Goal: Entertainment & Leisure: Consume media (video, audio)

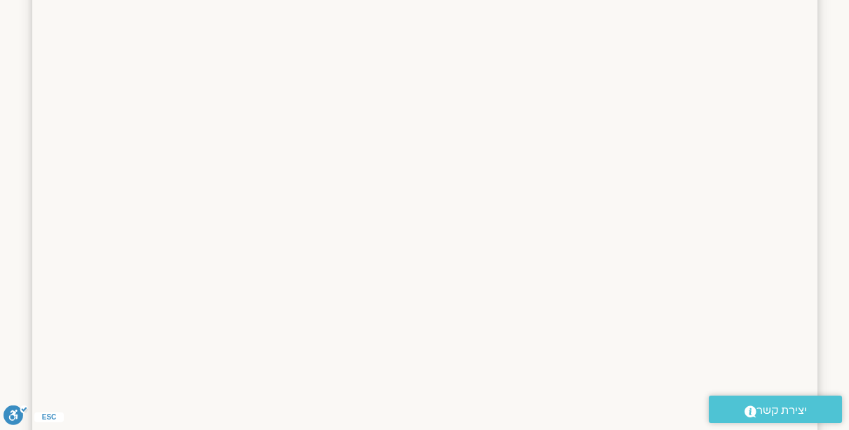
scroll to position [80, 0]
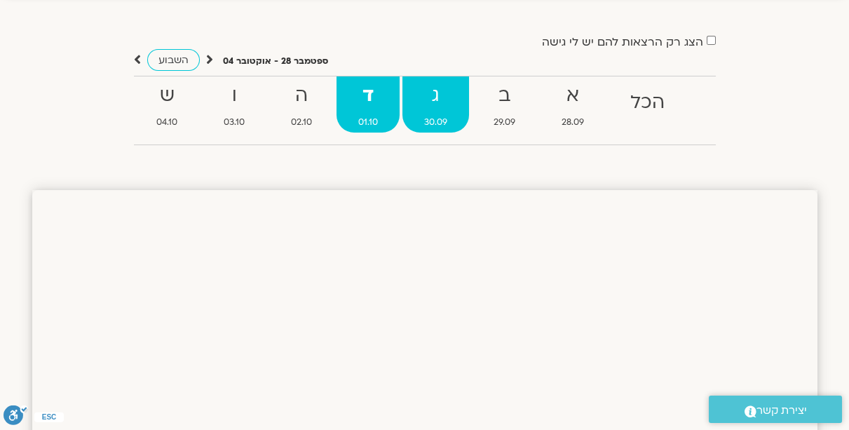
click at [440, 105] on strong "ג" at bounding box center [435, 96] width 67 height 32
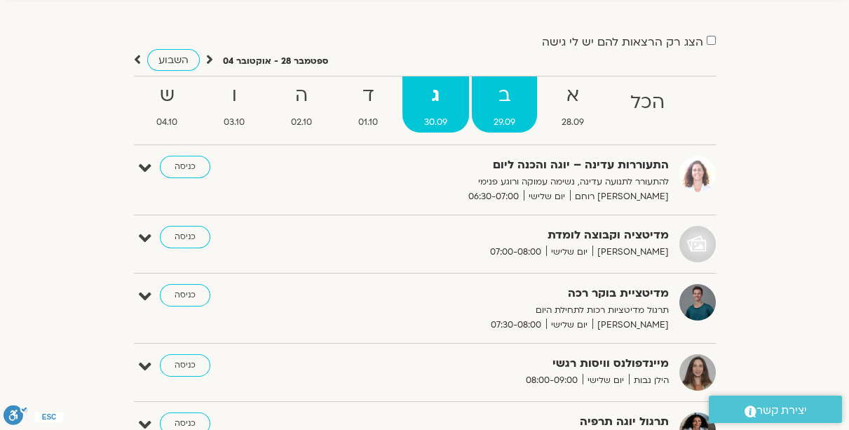
click at [497, 103] on strong "ב" at bounding box center [504, 96] width 65 height 32
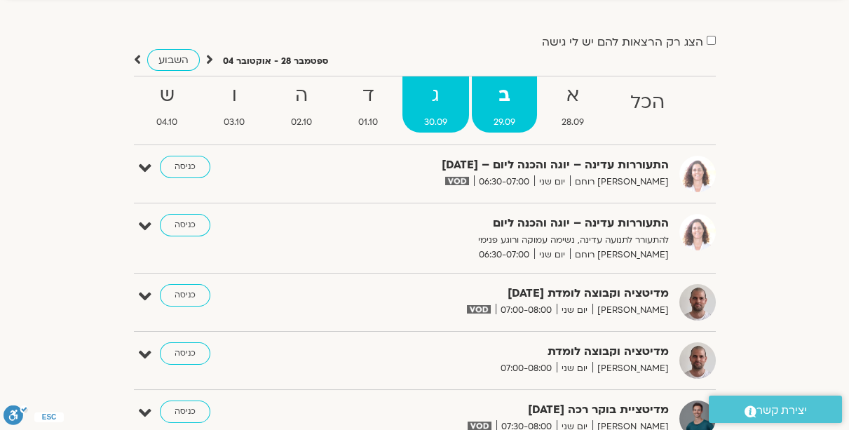
click at [434, 104] on strong "ג" at bounding box center [435, 96] width 67 height 32
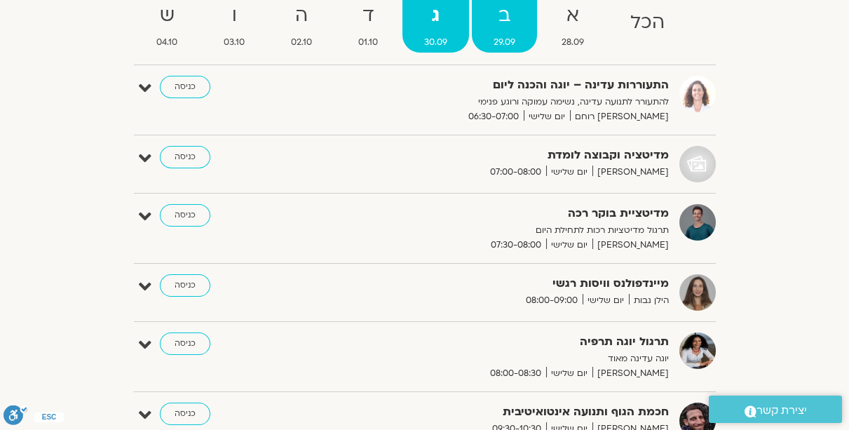
scroll to position [120, 0]
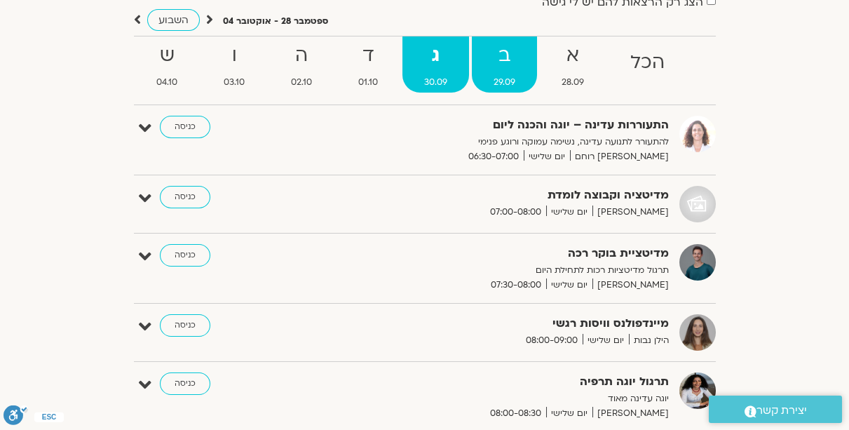
click at [506, 76] on span "29.09" at bounding box center [504, 82] width 65 height 15
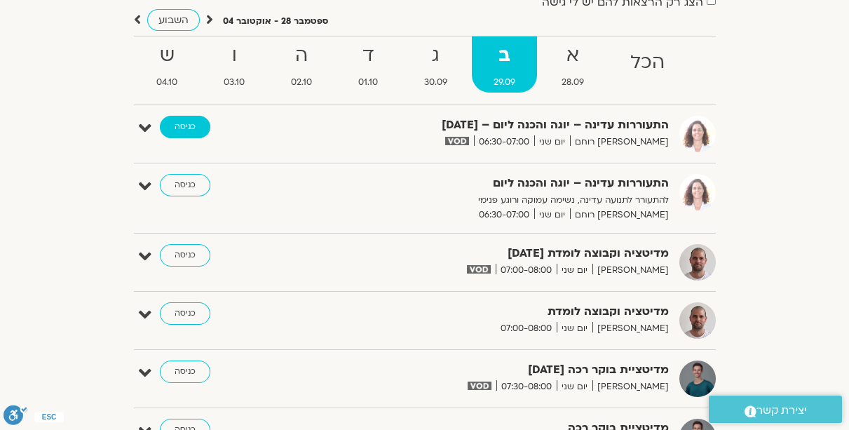
click at [184, 125] on link "כניסה" at bounding box center [185, 127] width 50 height 22
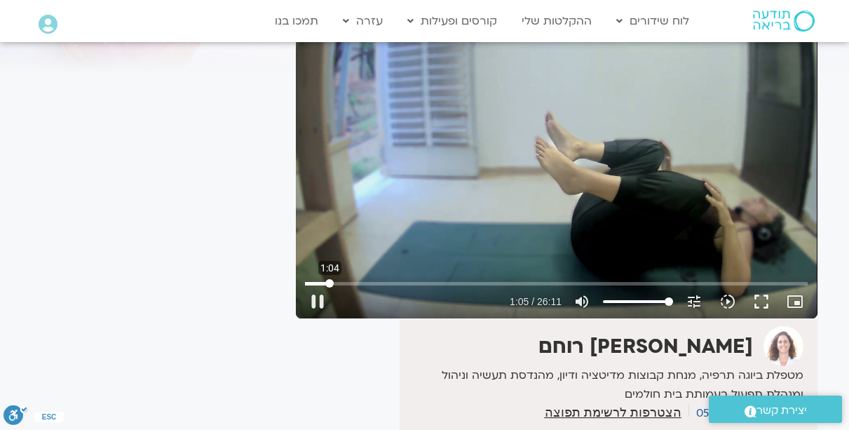
drag, startPoint x: 308, startPoint y: 283, endPoint x: 330, endPoint y: 283, distance: 21.0
click at [330, 283] on input "Seek" at bounding box center [556, 283] width 503 height 8
drag, startPoint x: 330, startPoint y: 283, endPoint x: 359, endPoint y: 281, distance: 29.5
click at [359, 281] on input "Seek" at bounding box center [556, 283] width 503 height 8
drag, startPoint x: 359, startPoint y: 281, endPoint x: 419, endPoint y: 285, distance: 60.4
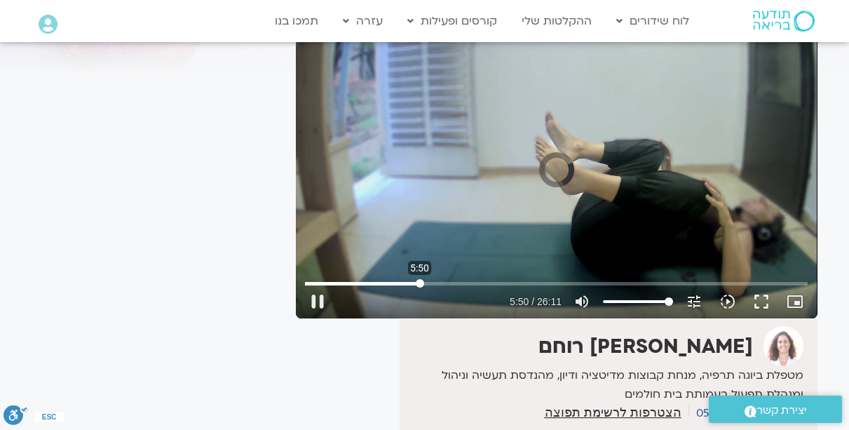
click at [419, 285] on input "Seek" at bounding box center [556, 283] width 503 height 8
drag, startPoint x: 419, startPoint y: 285, endPoint x: 474, endPoint y: 285, distance: 54.7
click at [474, 285] on input "Seek" at bounding box center [556, 283] width 503 height 8
drag, startPoint x: 474, startPoint y: 285, endPoint x: 531, endPoint y: 287, distance: 57.5
click at [531, 287] on input "Seek" at bounding box center [556, 283] width 503 height 8
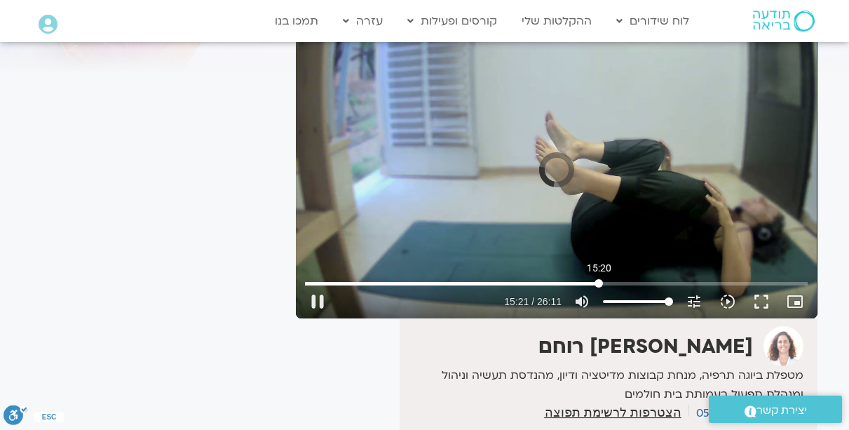
drag, startPoint x: 531, startPoint y: 287, endPoint x: 599, endPoint y: 285, distance: 67.3
click at [599, 285] on input "Seek" at bounding box center [556, 283] width 503 height 8
drag, startPoint x: 599, startPoint y: 285, endPoint x: 656, endPoint y: 286, distance: 57.5
click at [656, 286] on input "Seek" at bounding box center [556, 283] width 503 height 8
drag, startPoint x: 656, startPoint y: 283, endPoint x: 712, endPoint y: 278, distance: 56.2
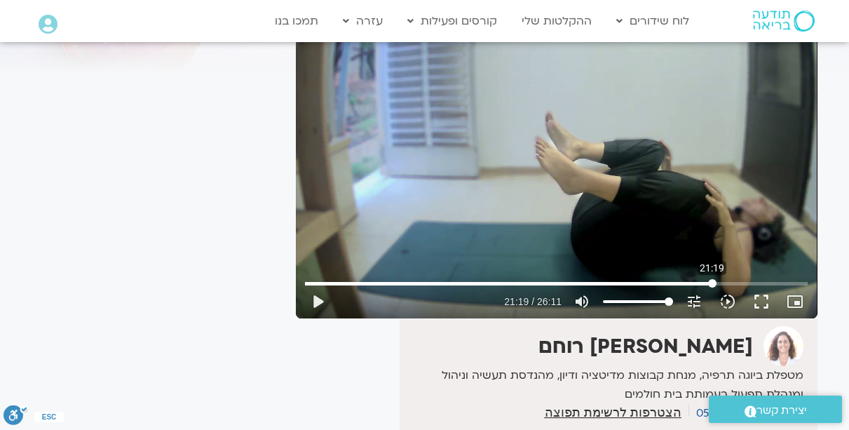
click at [712, 279] on input "Seek" at bounding box center [556, 283] width 503 height 8
drag, startPoint x: 711, startPoint y: 283, endPoint x: 752, endPoint y: 282, distance: 40.7
click at [752, 282] on input "Seek" at bounding box center [556, 283] width 503 height 8
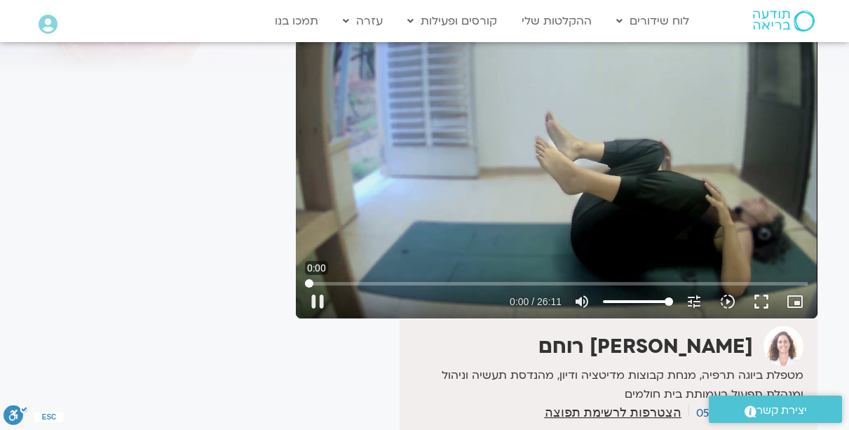
drag, startPoint x: 755, startPoint y: 280, endPoint x: 127, endPoint y: 292, distance: 628.3
type input "0"
click at [305, 287] on input "Seek" at bounding box center [556, 283] width 503 height 8
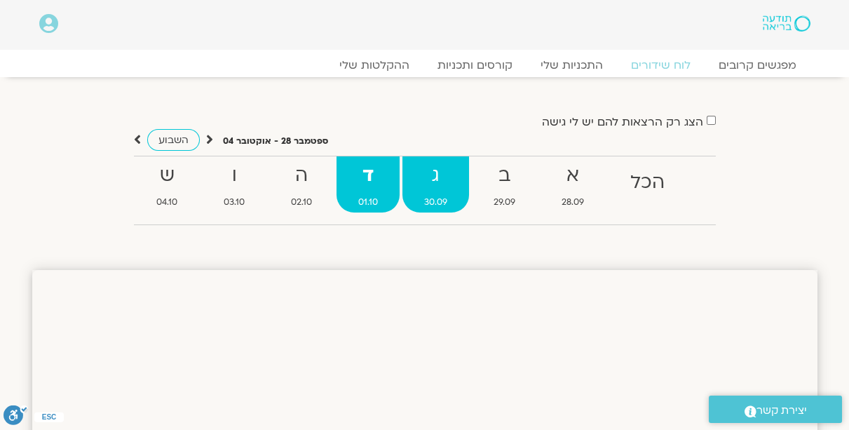
click at [418, 172] on strong "ג" at bounding box center [435, 176] width 67 height 32
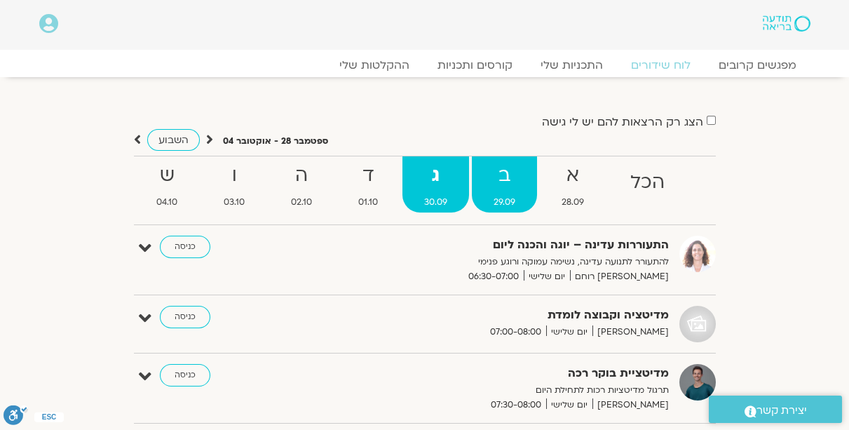
click at [529, 170] on strong "ב" at bounding box center [504, 176] width 65 height 32
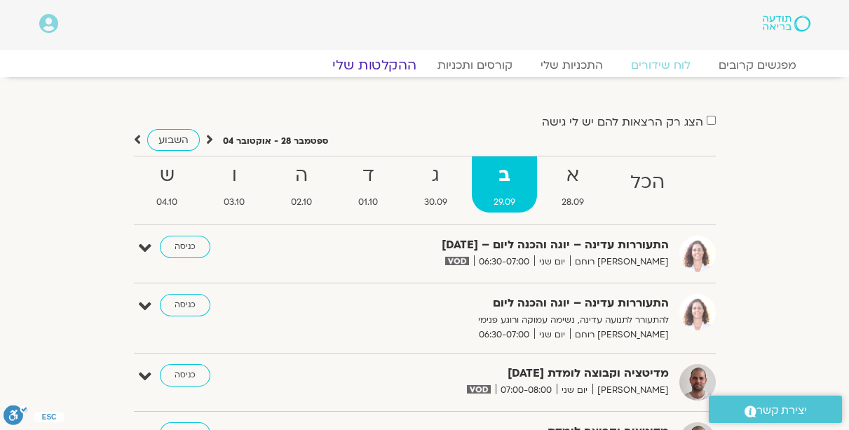
click at [391, 65] on link "ההקלטות שלי" at bounding box center [375, 65] width 118 height 17
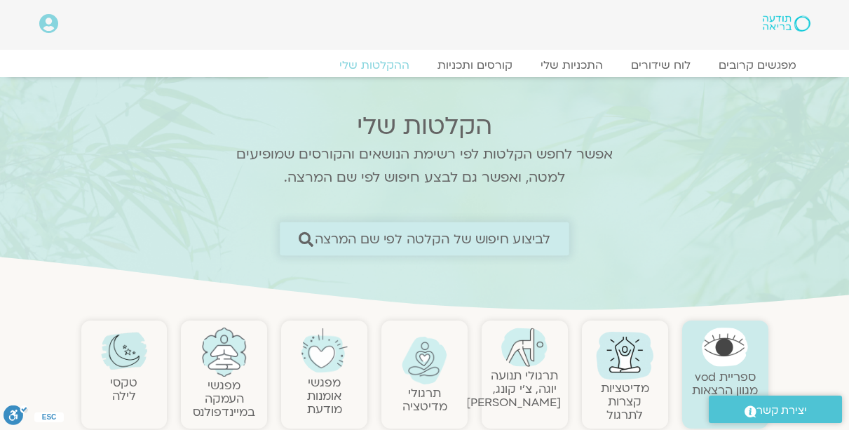
click at [456, 241] on span "לביצוע חיפוש של הקלטה לפי שם המרצה" at bounding box center [433, 238] width 236 height 15
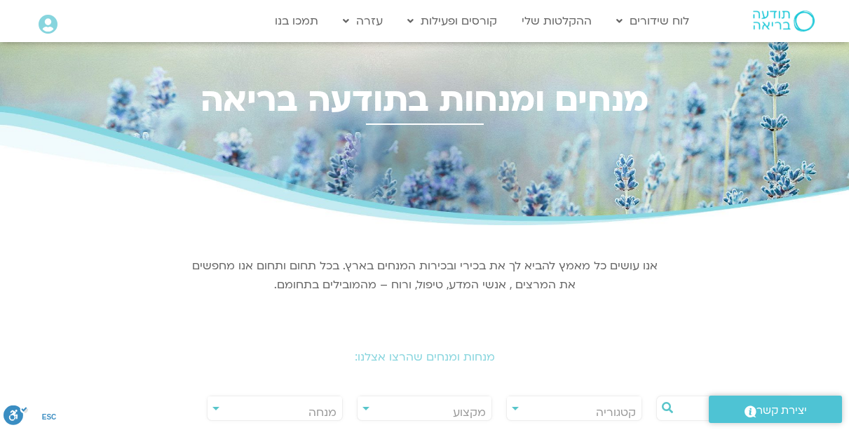
scroll to position [160, 0]
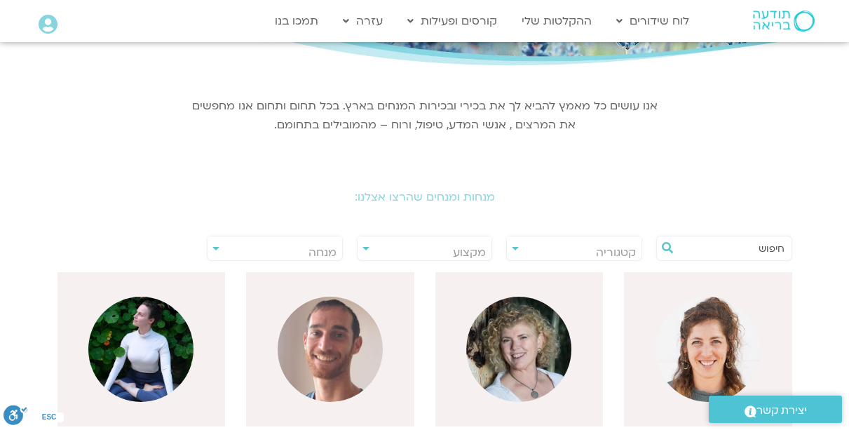
click at [740, 252] on input "text" at bounding box center [731, 248] width 107 height 24
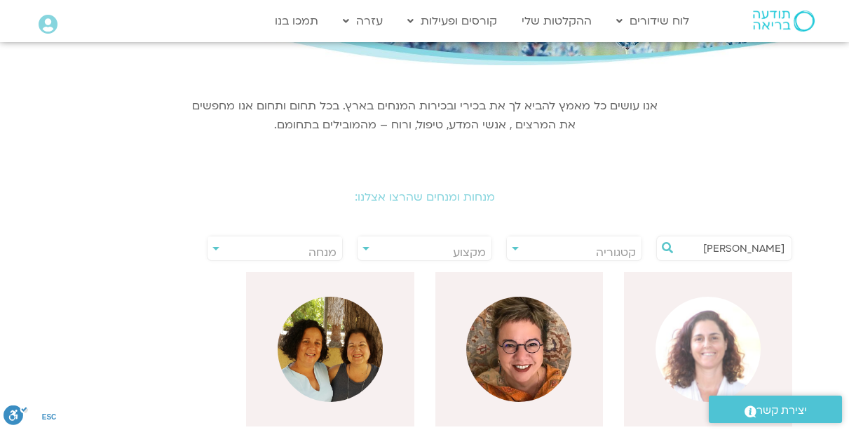
scroll to position [240, 0]
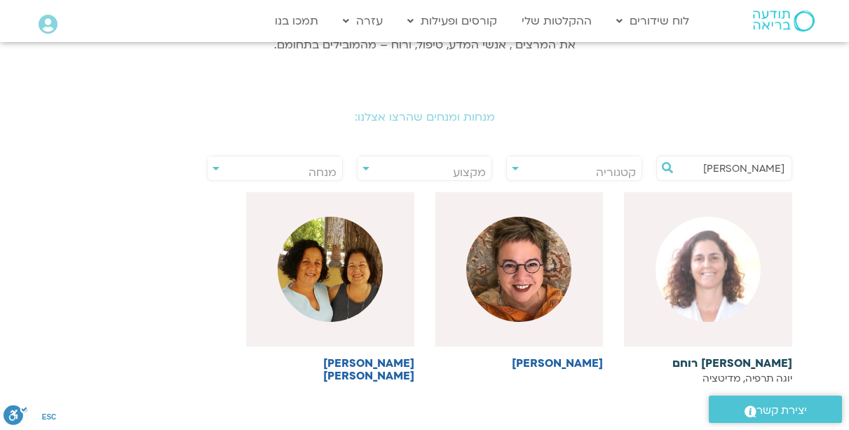
type input "[PERSON_NAME]"
click at [728, 271] on img at bounding box center [708, 269] width 105 height 105
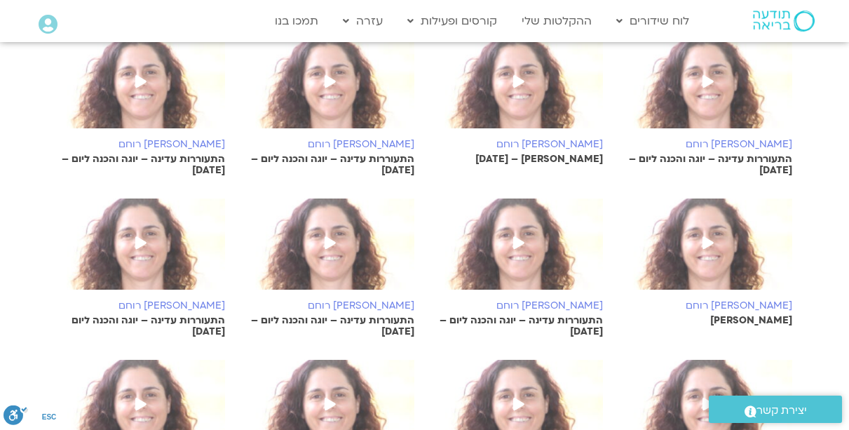
scroll to position [360, 0]
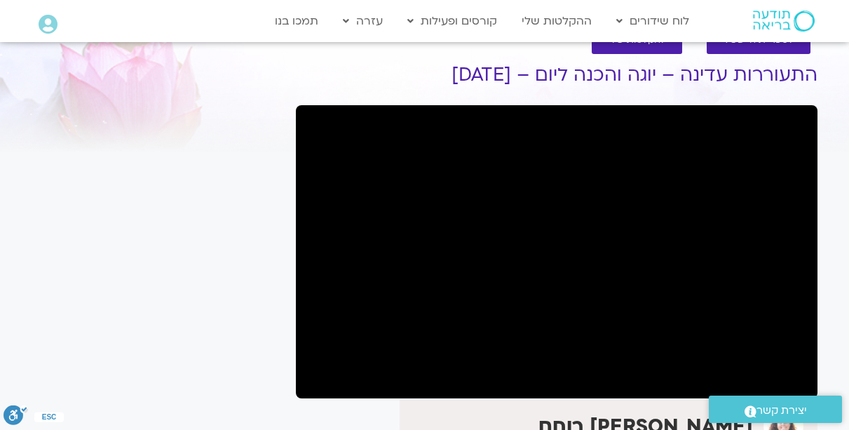
scroll to position [120, 0]
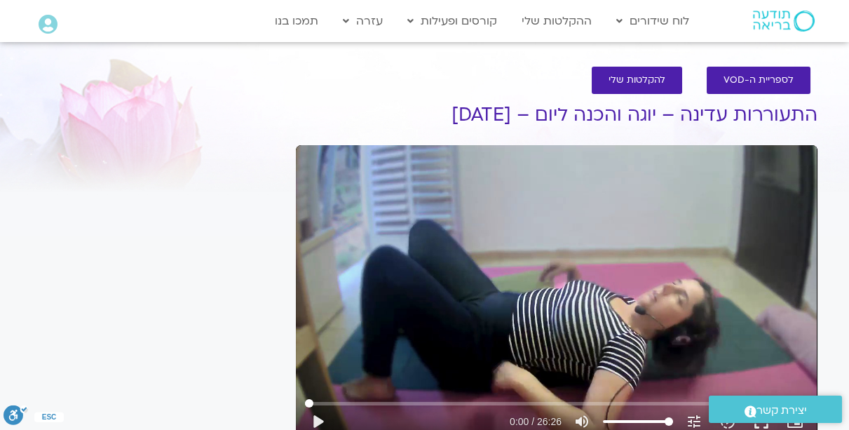
scroll to position [80, 0]
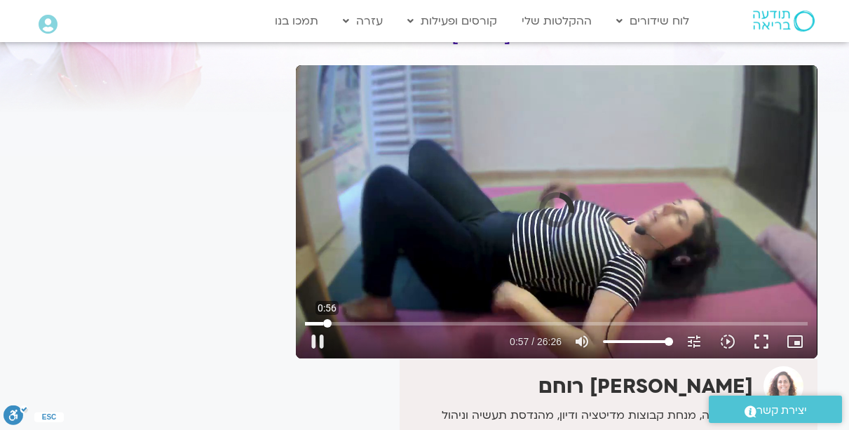
drag, startPoint x: 310, startPoint y: 324, endPoint x: 327, endPoint y: 321, distance: 17.1
click at [327, 321] on input "Seek" at bounding box center [556, 323] width 503 height 8
drag, startPoint x: 327, startPoint y: 321, endPoint x: 372, endPoint y: 318, distance: 45.0
click at [372, 319] on input "Seek" at bounding box center [556, 323] width 503 height 8
drag, startPoint x: 372, startPoint y: 318, endPoint x: 421, endPoint y: 313, distance: 49.3
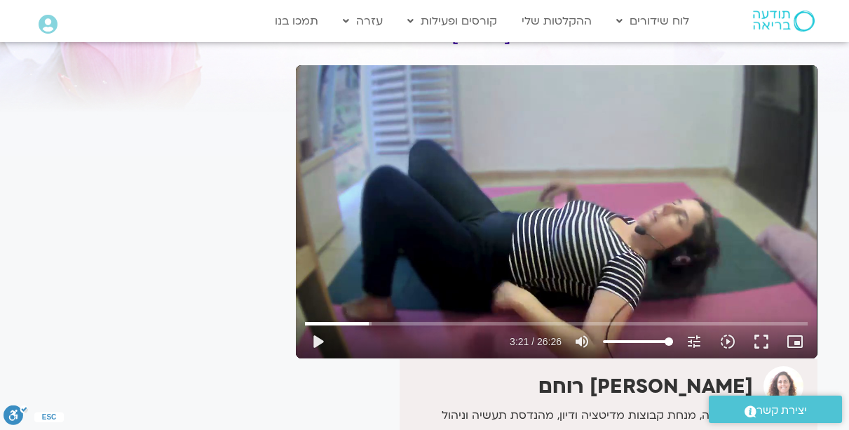
click at [421, 313] on div "Skip Ad 3:20 play_arrow 3:21 / 26:26 volume_up Mute tune Resolution Auto 720p s…" at bounding box center [556, 336] width 511 height 46
drag, startPoint x: 375, startPoint y: 324, endPoint x: 437, endPoint y: 318, distance: 62.0
click at [437, 319] on input "Seek" at bounding box center [556, 323] width 503 height 8
drag, startPoint x: 437, startPoint y: 323, endPoint x: 490, endPoint y: 322, distance: 52.6
click at [490, 322] on input "Seek" at bounding box center [556, 323] width 503 height 8
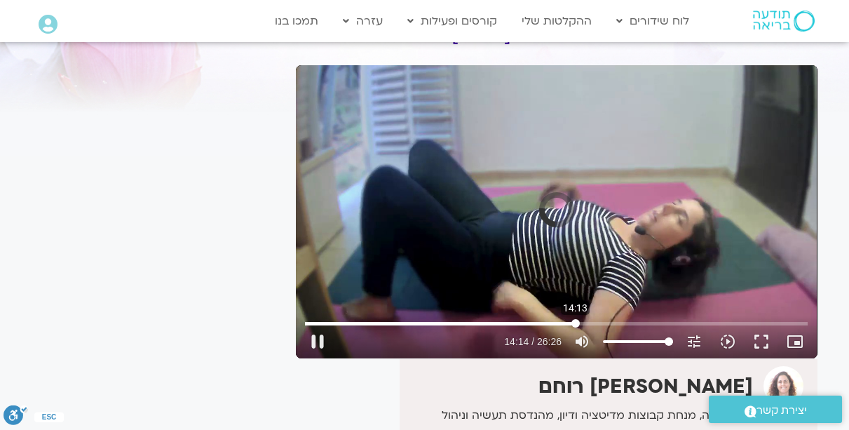
drag, startPoint x: 490, startPoint y: 322, endPoint x: 575, endPoint y: 313, distance: 85.3
click at [575, 319] on input "Seek" at bounding box center [556, 323] width 503 height 8
drag, startPoint x: 576, startPoint y: 321, endPoint x: 643, endPoint y: 320, distance: 67.3
click at [643, 320] on input "Seek" at bounding box center [556, 323] width 503 height 8
drag, startPoint x: 645, startPoint y: 321, endPoint x: 665, endPoint y: 323, distance: 20.4
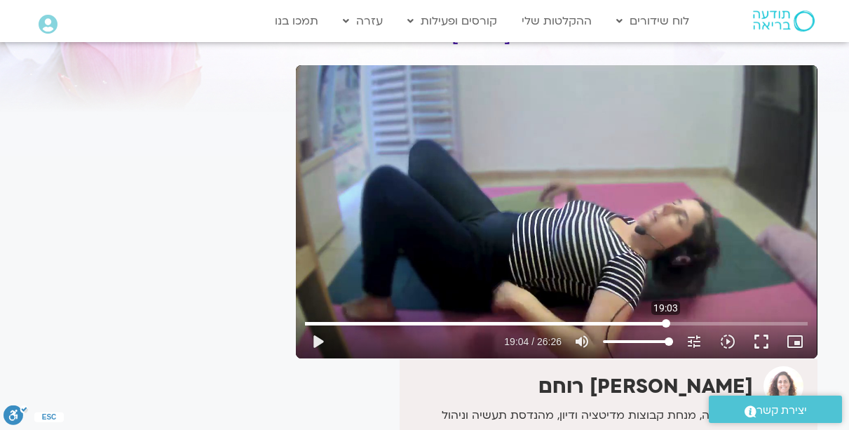
click at [665, 323] on input "Seek" at bounding box center [556, 323] width 503 height 8
drag, startPoint x: 665, startPoint y: 323, endPoint x: 719, endPoint y: 329, distance: 53.7
click at [719, 327] on input "Seek" at bounding box center [556, 323] width 503 height 8
drag, startPoint x: 719, startPoint y: 323, endPoint x: 752, endPoint y: 319, distance: 33.2
click at [752, 319] on input "Seek" at bounding box center [556, 323] width 503 height 8
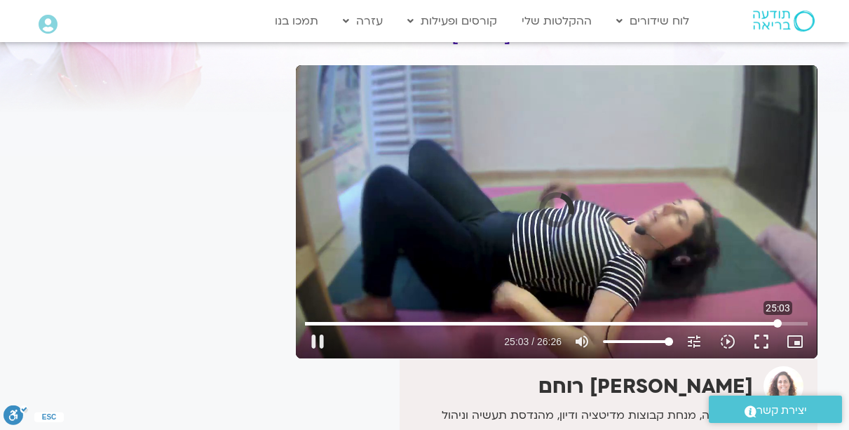
drag, startPoint x: 752, startPoint y: 319, endPoint x: 778, endPoint y: 316, distance: 25.5
click at [778, 319] on input "Seek" at bounding box center [556, 323] width 503 height 8
drag, startPoint x: 777, startPoint y: 323, endPoint x: 714, endPoint y: 326, distance: 63.2
click at [714, 326] on input "Seek" at bounding box center [556, 323] width 503 height 8
drag, startPoint x: 714, startPoint y: 326, endPoint x: 669, endPoint y: 327, distance: 44.9
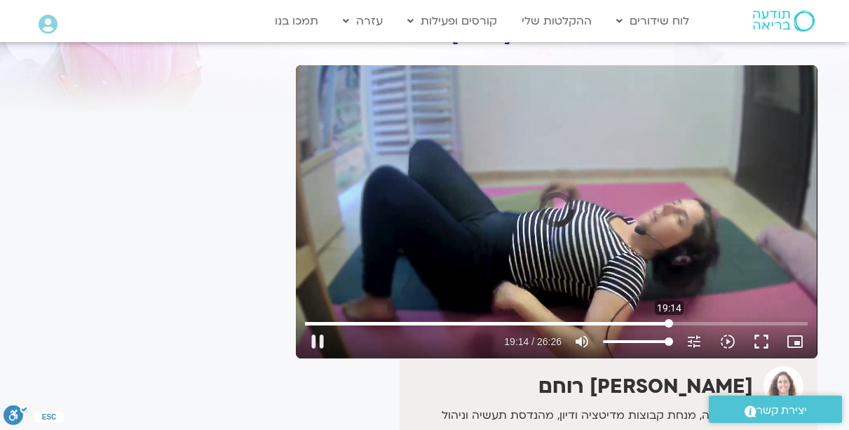
click at [669, 327] on input "Seek" at bounding box center [556, 323] width 503 height 8
drag, startPoint x: 672, startPoint y: 323, endPoint x: 639, endPoint y: 329, distance: 32.7
click at [639, 327] on input "Seek" at bounding box center [556, 323] width 503 height 8
drag, startPoint x: 640, startPoint y: 323, endPoint x: 593, endPoint y: 334, distance: 48.5
click at [593, 327] on input "Seek" at bounding box center [556, 323] width 503 height 8
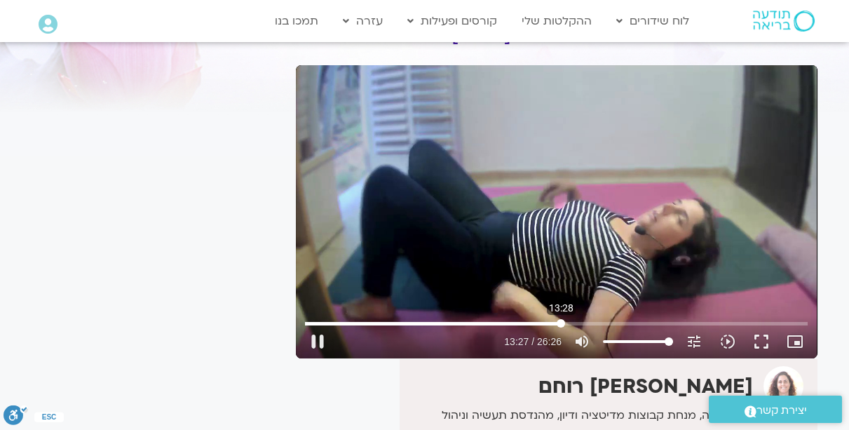
drag, startPoint x: 595, startPoint y: 322, endPoint x: 561, endPoint y: 330, distance: 34.5
click at [561, 327] on input "Seek" at bounding box center [556, 323] width 503 height 8
drag, startPoint x: 562, startPoint y: 323, endPoint x: 476, endPoint y: 344, distance: 87.9
click at [476, 327] on input "Seek" at bounding box center [556, 323] width 503 height 8
drag, startPoint x: 473, startPoint y: 322, endPoint x: 434, endPoint y: 332, distance: 40.5
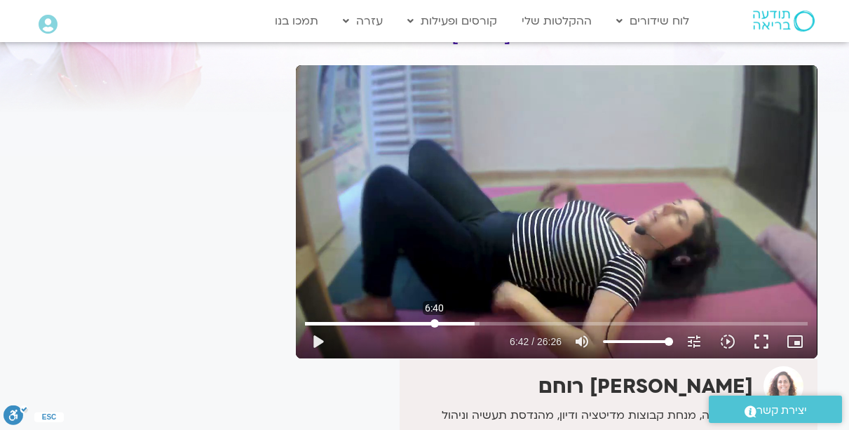
click at [434, 327] on input "Seek" at bounding box center [556, 323] width 503 height 8
drag, startPoint x: 431, startPoint y: 322, endPoint x: 358, endPoint y: 333, distance: 74.5
click at [358, 327] on input "Seek" at bounding box center [556, 323] width 503 height 8
type input "156.083627"
